Goal: Transaction & Acquisition: Subscribe to service/newsletter

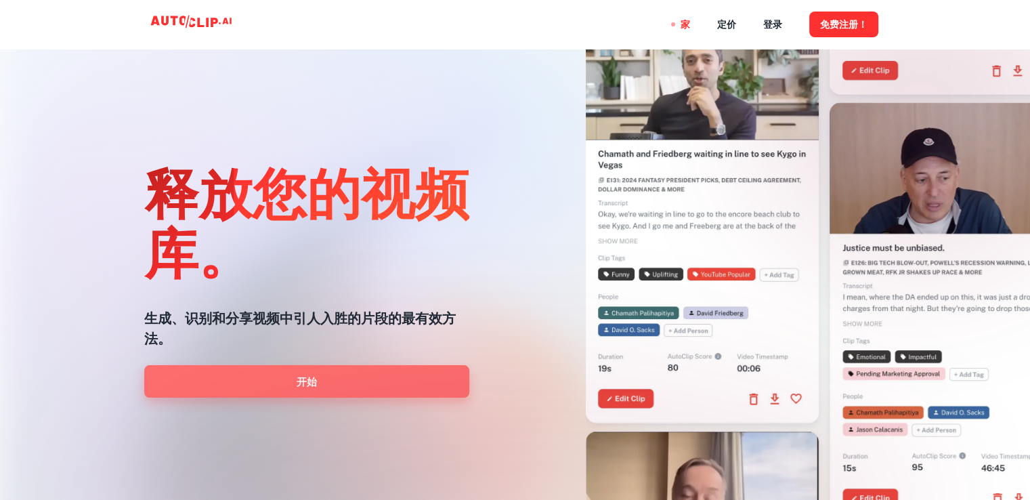
click at [305, 382] on font "开始" at bounding box center [307, 382] width 20 height 12
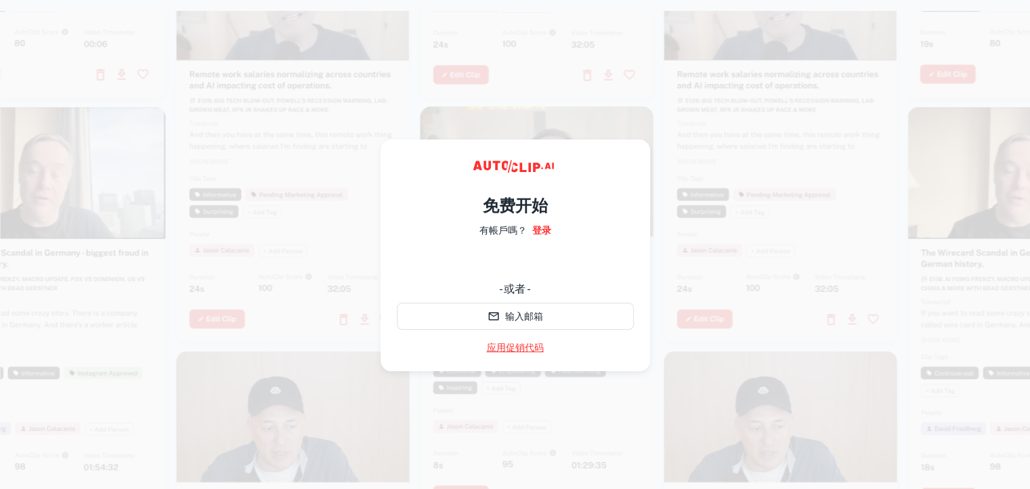
click at [526, 347] on font "应用促销代码" at bounding box center [515, 347] width 57 height 11
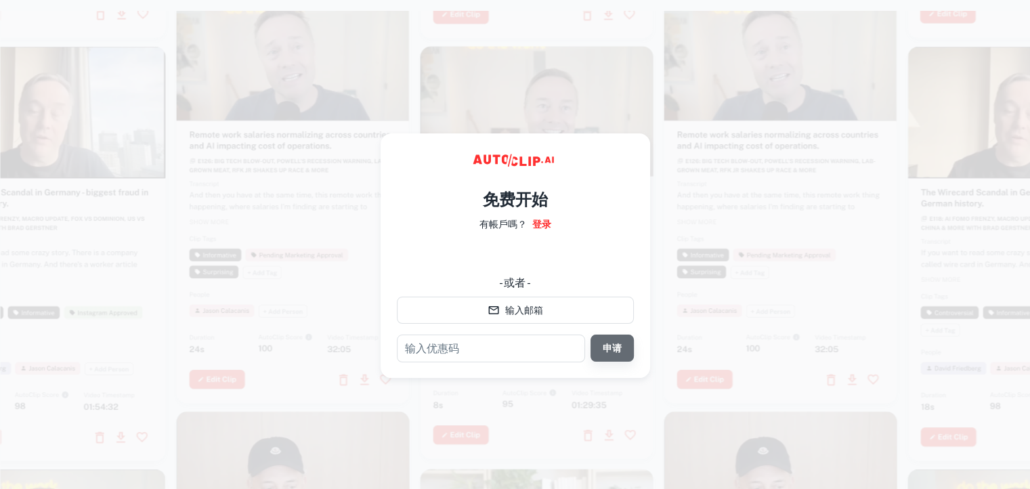
click at [613, 343] on font "申请" at bounding box center [612, 348] width 19 height 11
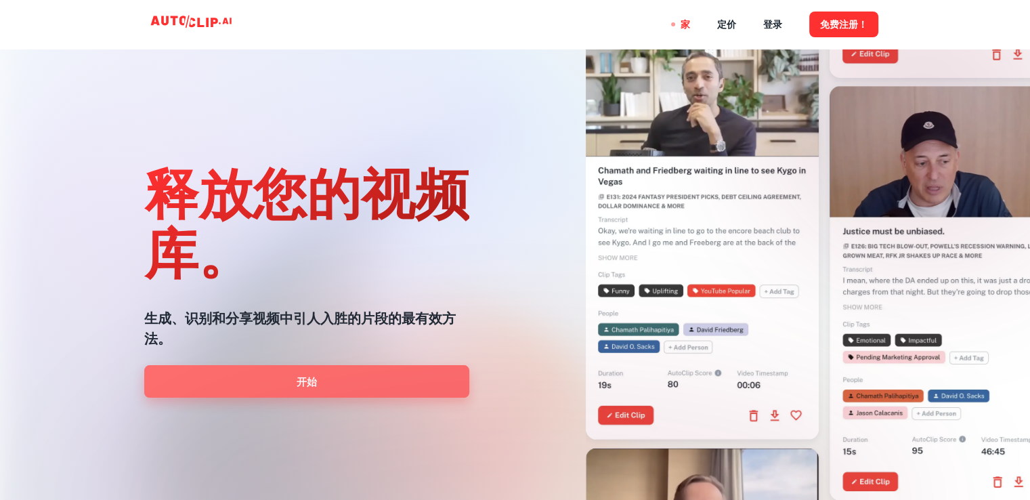
click at [316, 379] on font "开始" at bounding box center [307, 382] width 20 height 12
